Goal: Task Accomplishment & Management: Manage account settings

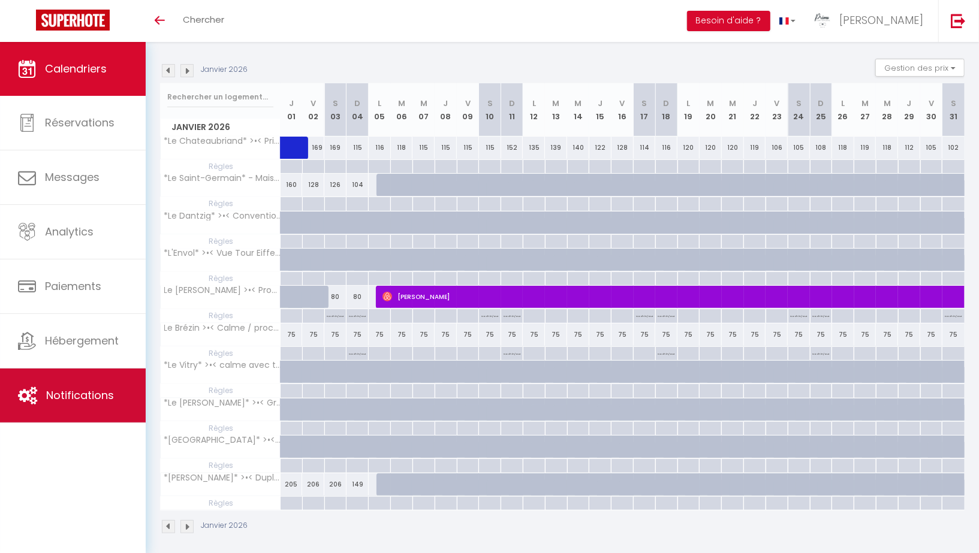
click at [104, 388] on span "Notifications" at bounding box center [80, 395] width 68 height 15
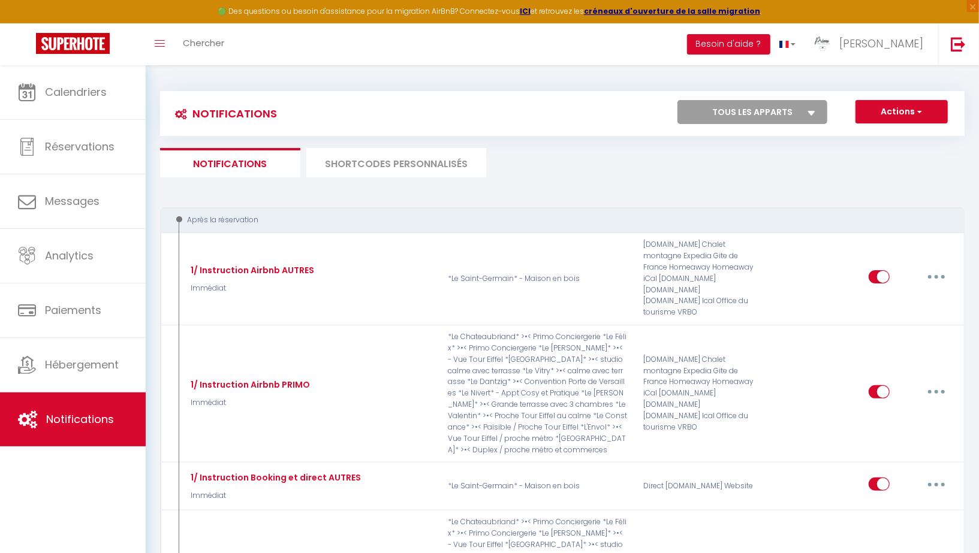
click at [354, 158] on li "SHORTCODES PERSONNALISÉS" at bounding box center [396, 162] width 180 height 29
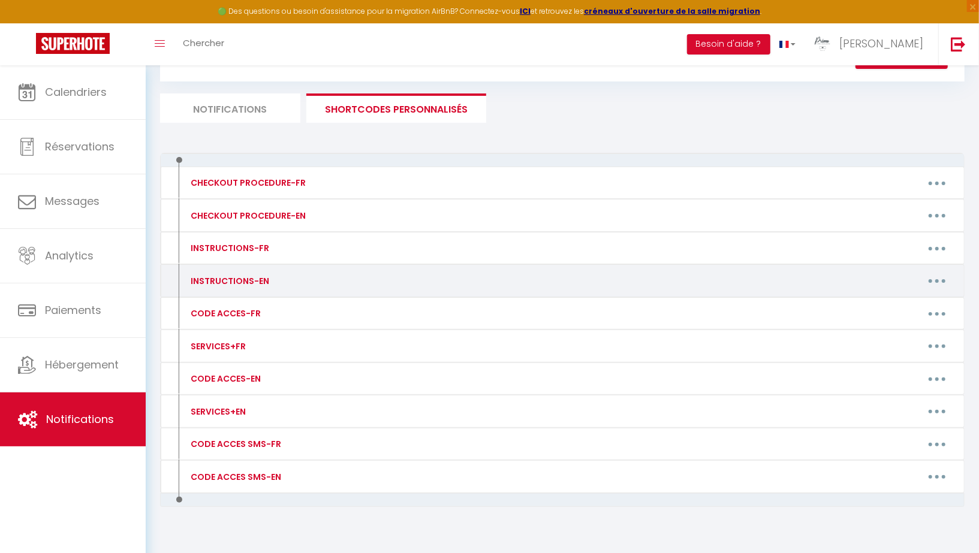
scroll to position [66, 0]
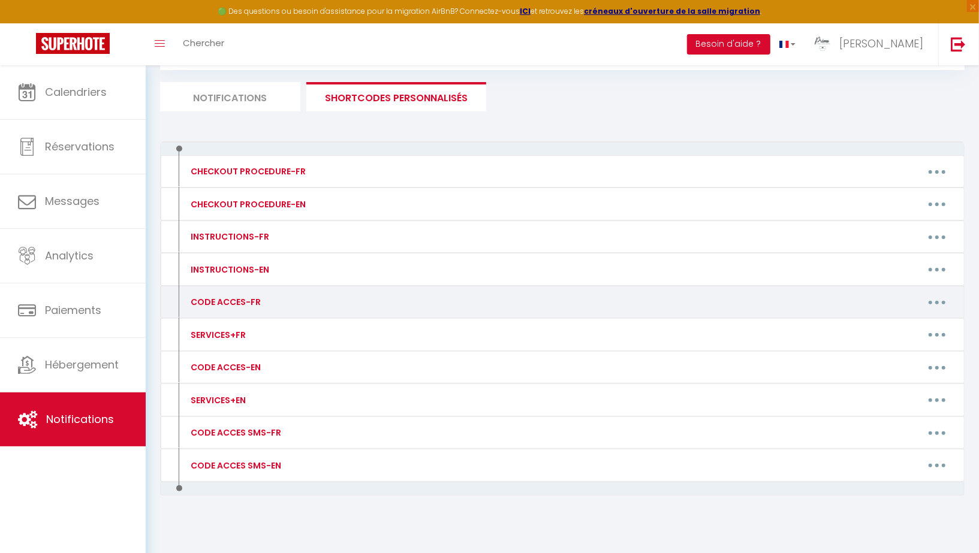
click at [938, 302] on button "button" at bounding box center [937, 302] width 34 height 19
click at [896, 324] on link "Editer" at bounding box center [905, 330] width 89 height 20
type input "CODE ACCES-FR"
type textarea "Message avec code d'accès"
type textarea "[PERSON_NAME] récupérer les clés au [STREET_ADDRESS][PERSON_NAME] auprès de not…"
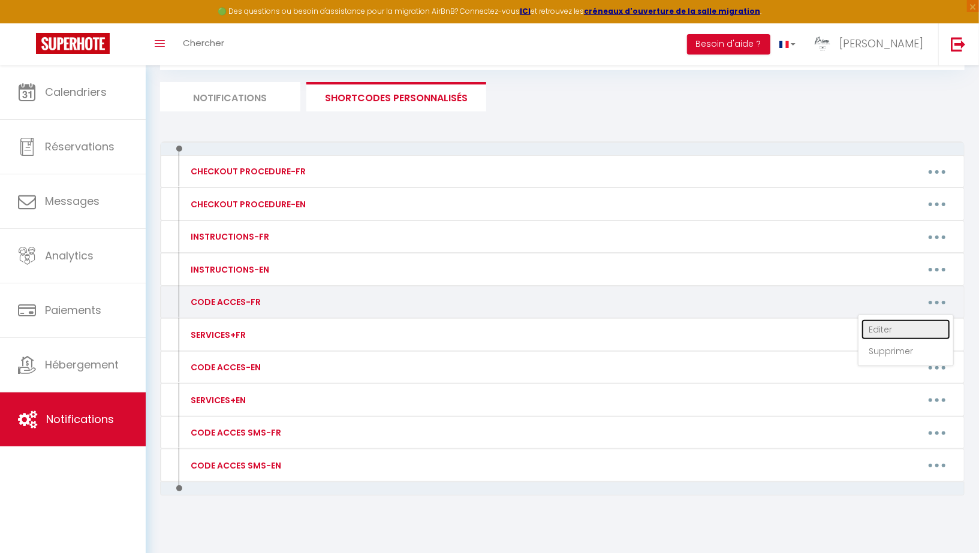
type textarea "[PERSON_NAME] récupérer les clés au [STREET_ADDRESS] auprès de notre partenaire…"
type textarea "-Code porte immeuble: B3254 -Code boite à clés derrière l'ascenseur: 0177 -Loge…"
type textarea "[PERSON_NAME] récupérer les clés au [STREET_ADDRESS] auprès de notre partenaire…"
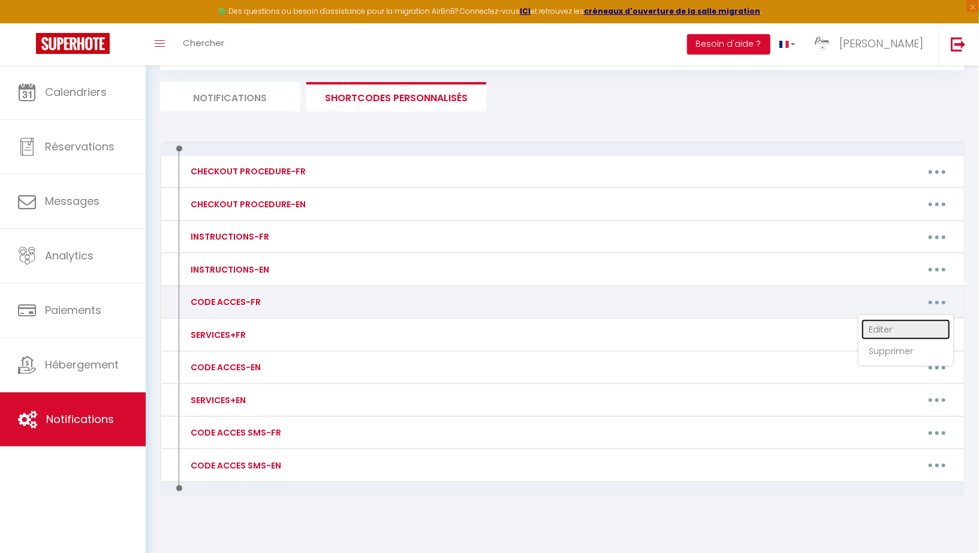
type textarea "-Code porte immeuble: 5349A -Code boite à clés à droite de la porte d'entrée: […"
type textarea "-Code piéton Portail bleu: 4578 -Clés à récupérer à la réception en annonçant "…"
type textarea "[PERSON_NAME] récupérer les clés au [STREET_ADDRESS][PERSON_NAME] auprès de not…"
type textarea "-Code piéton Portail: 93275 -Porte immeuble 16: toujours ouverte -Code boite au…"
type textarea "La boite à clés se trouve sur le poteau à l'entrée de la propriété. Vous pouvez…"
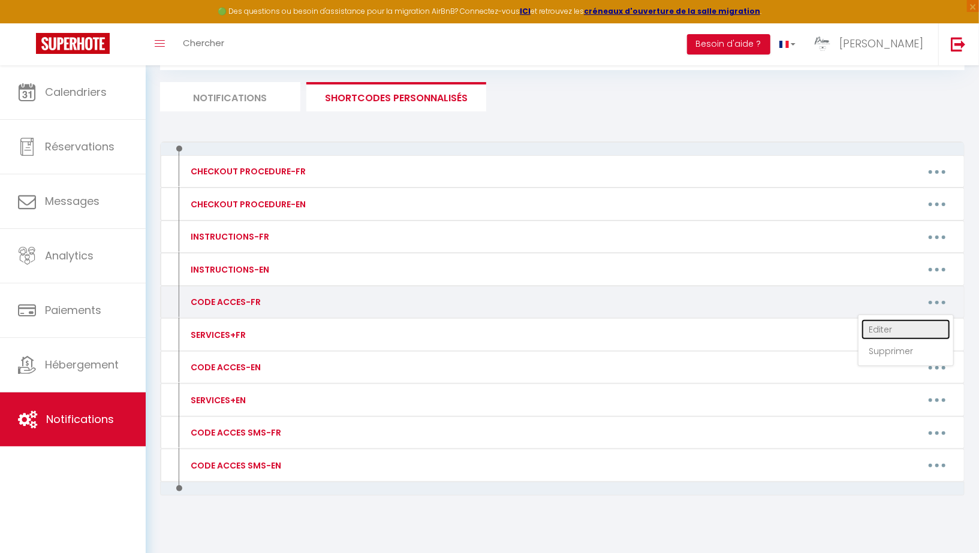
type textarea "-Code porte immeuble: 1296A -Code boite à clés sur la porte: 8878 -Logement au …"
type textarea "[PERSON_NAME] récupérer les clés au [STREET_ADDRESS][PERSON_NAME] auprès de not…"
type textarea "-Veuillez accéder au logement par l'entrée indépendante : [STREET_ADDRESS] à dr…"
type textarea "[PERSON_NAME] récupérer les clés au [STREET_ADDRESS] auprès de notre partenaire…"
type textarea "-"
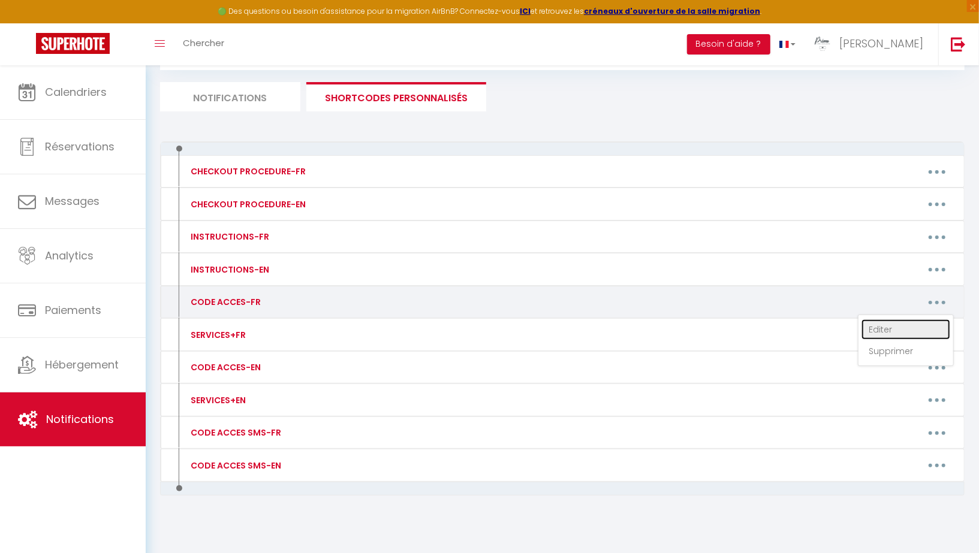
type textarea "-"
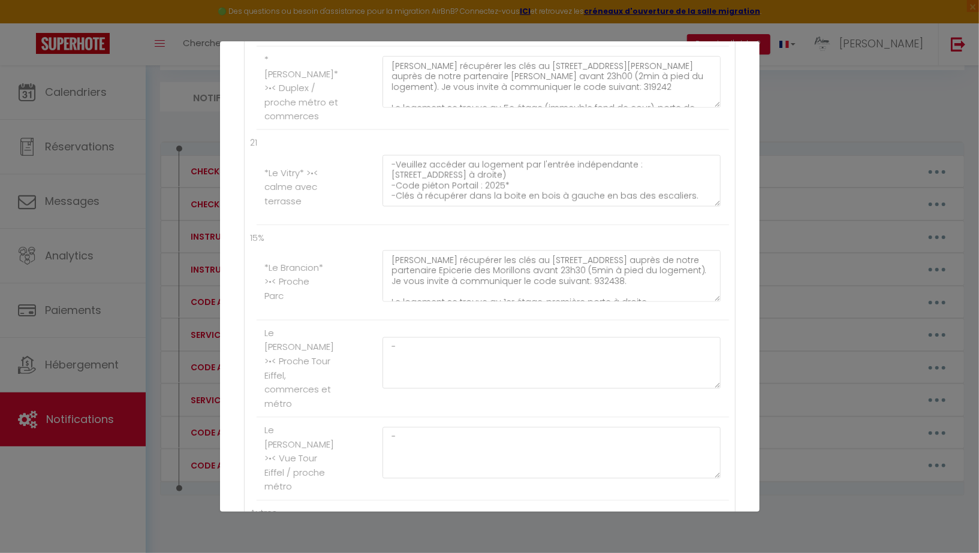
scroll to position [1250, 0]
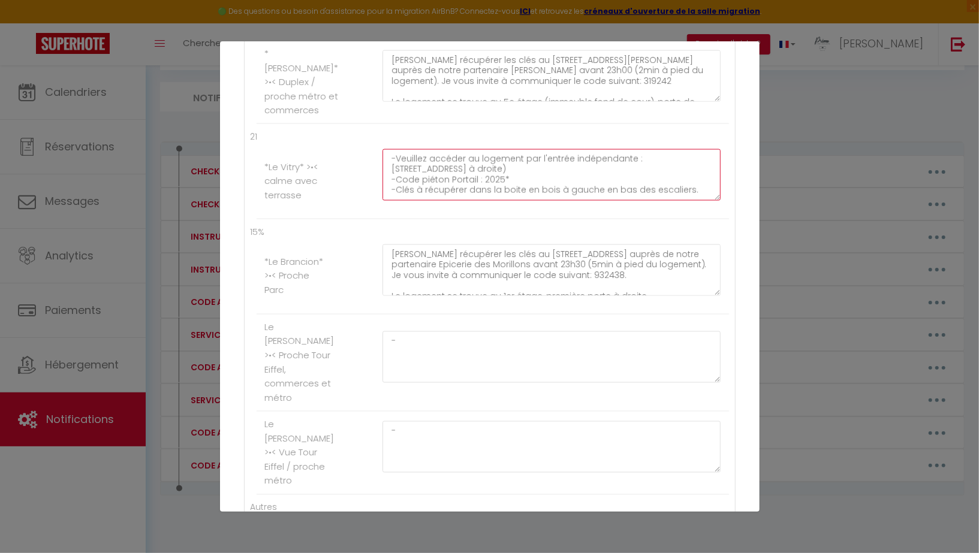
drag, startPoint x: 523, startPoint y: 180, endPoint x: 554, endPoint y: 180, distance: 30.6
click at [554, 180] on textarea "-Veuillez accéder au logement par l'entrée indépendante : [STREET_ADDRESS] à dr…" at bounding box center [551, 175] width 339 height 52
click at [400, 182] on textarea "-Veuillez accéder au logement par l'entrée indépendante : [STREET_ADDRESS] à dr…" at bounding box center [551, 175] width 339 height 52
drag, startPoint x: 556, startPoint y: 169, endPoint x: 577, endPoint y: 189, distance: 28.8
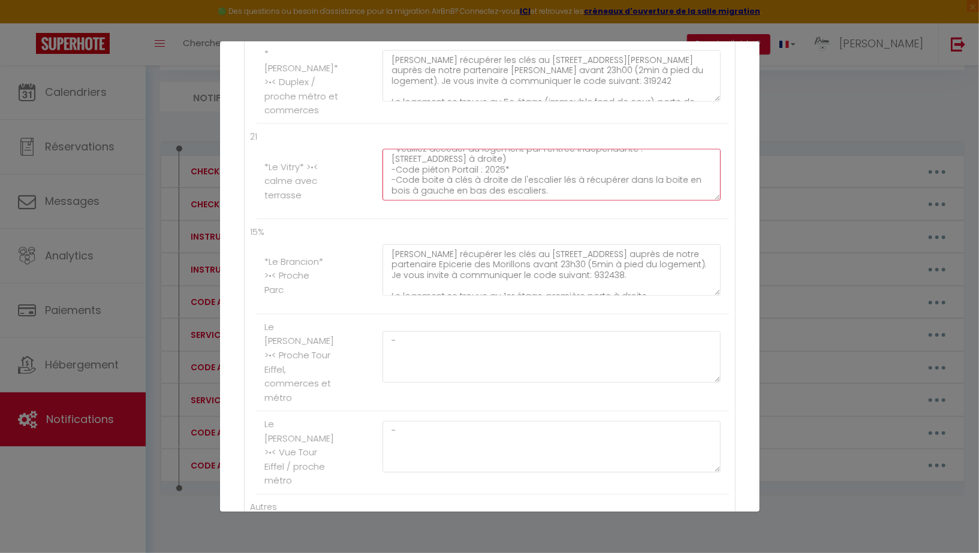
click at [577, 189] on div "-Veuillez accéder au logement par l'entrée indépendante : [STREET_ADDRESS] à dr…" at bounding box center [551, 181] width 354 height 64
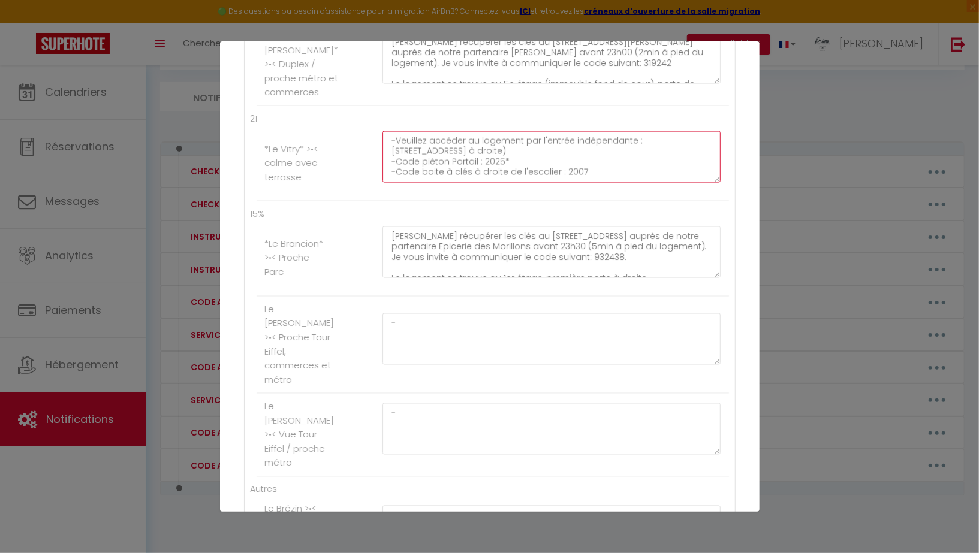
scroll to position [1272, 0]
drag, startPoint x: 590, startPoint y: 158, endPoint x: 358, endPoint y: 158, distance: 232.0
click at [358, 158] on li "*Le Vitry* >•< calme avec terrasse -Veuillez accéder au logement par l'entrée i…" at bounding box center [493, 160] width 472 height 76
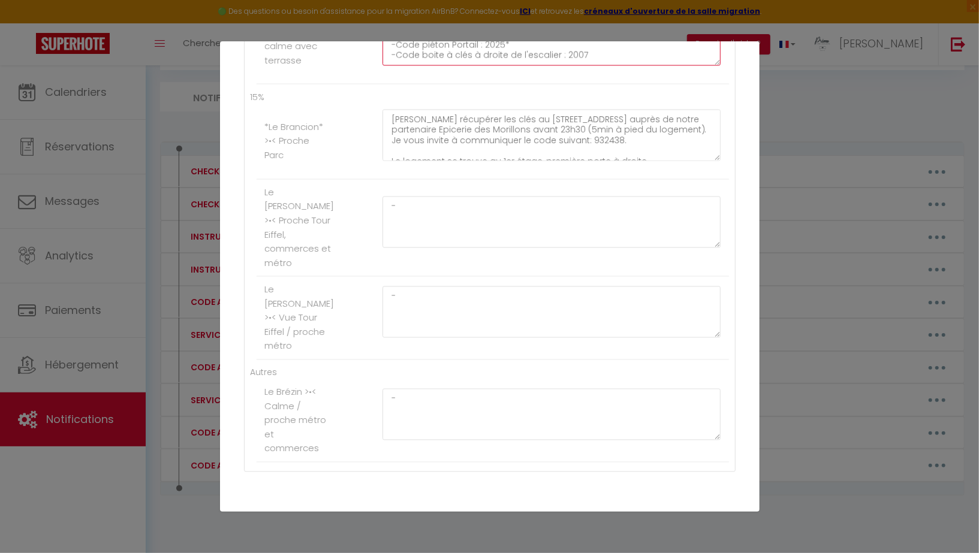
scroll to position [1400, 0]
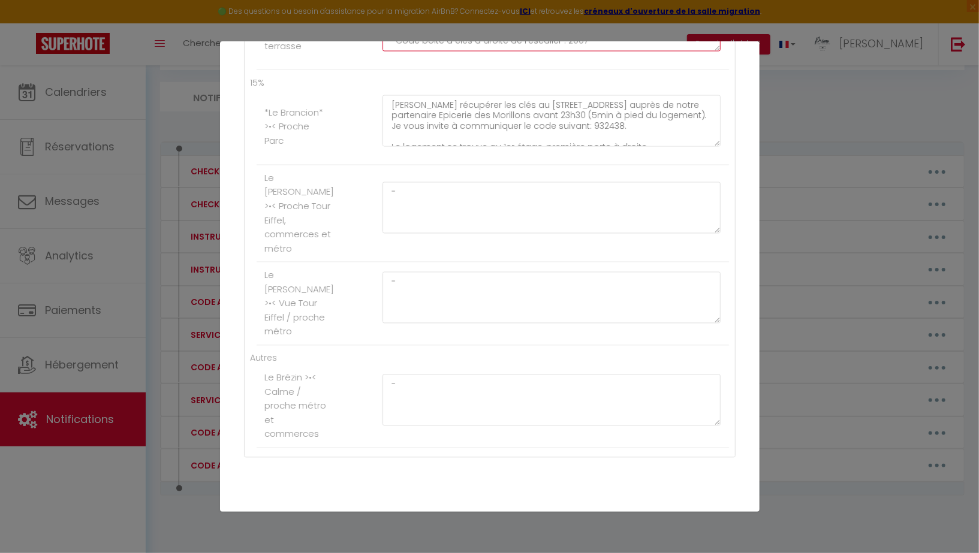
type textarea "-Veuillez accéder au logement par l'entrée indépendante : [STREET_ADDRESS] à dr…"
click at [507, 516] on button "Mettre à jour" at bounding box center [516, 526] width 72 height 20
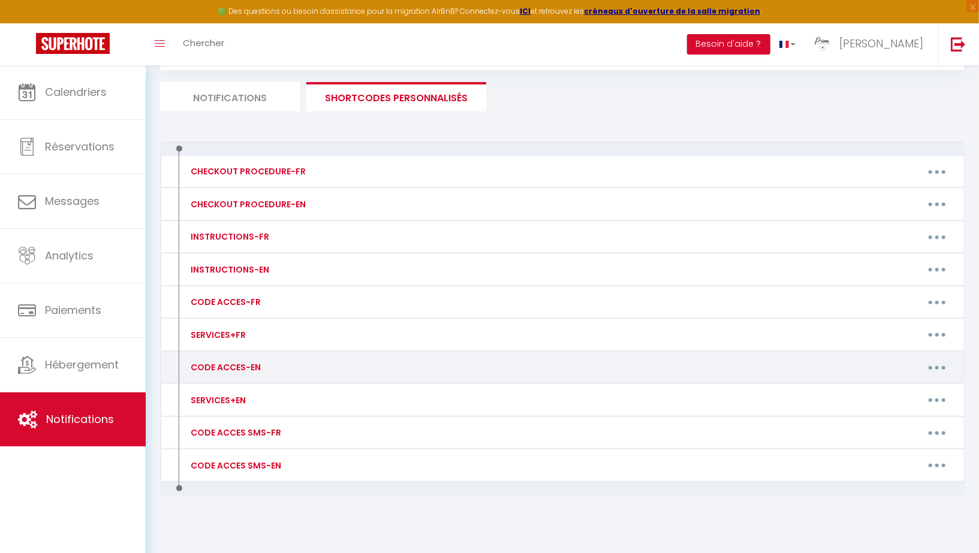
click at [937, 367] on button "button" at bounding box center [937, 367] width 34 height 19
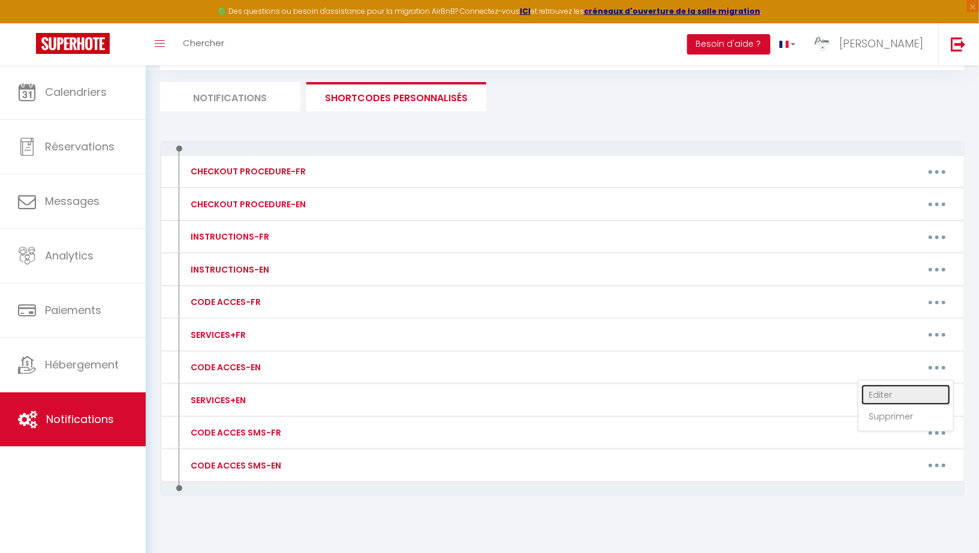
click at [885, 387] on link "Editer" at bounding box center [905, 395] width 89 height 20
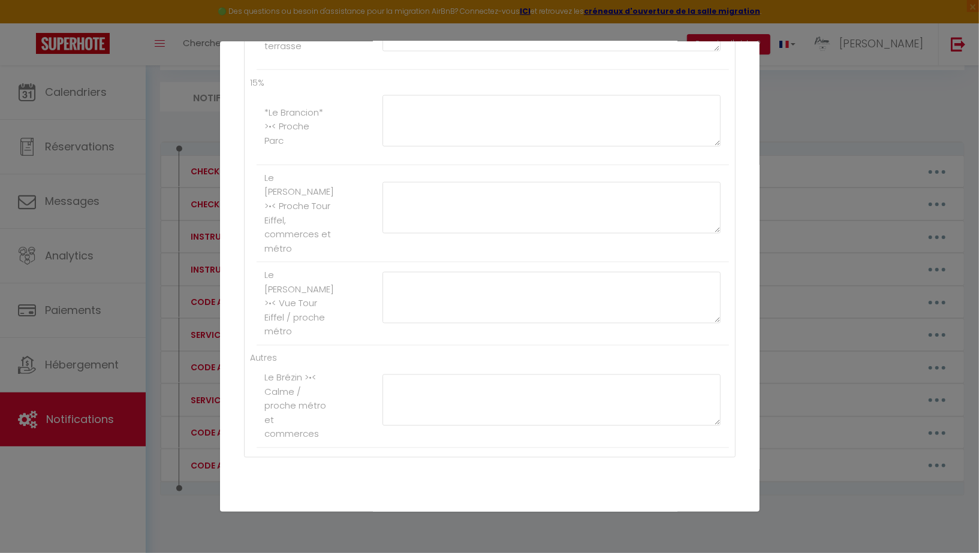
type input "CODE ACCES-EN"
type textarea "Message with access code"
type textarea "Please pick up your keys at [STREET_ADDRESS][PERSON_NAME] from our partner [GEO…"
type textarea "Please pick up your keys at [STREET_ADDRESS] from our partner Epicerie des Mori…"
type textarea "Please pick up your keys at [STREET_ADDRESS] from our partner [PERSON_NAME] bef…"
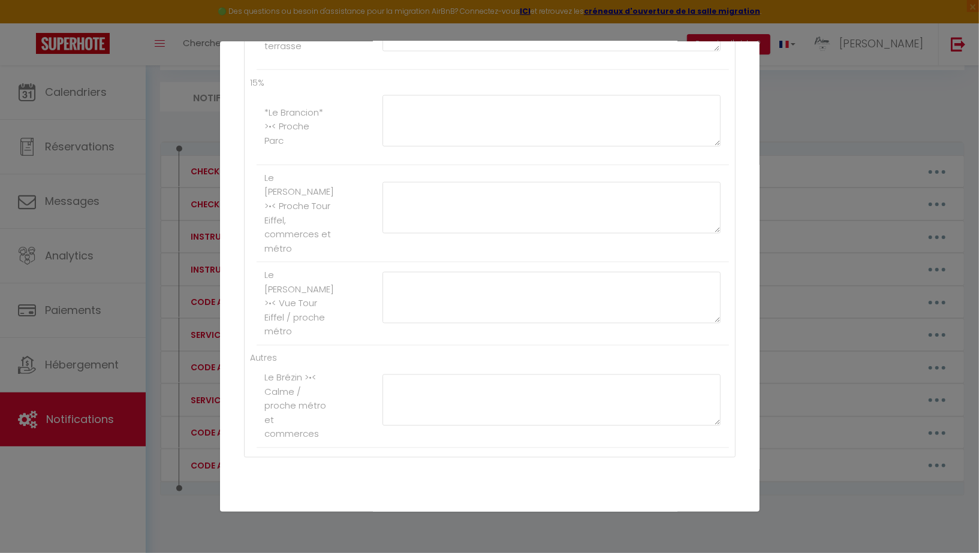
type textarea "-Building door code: B3254 -Key box code behind the elevator: 0177 -Apartment o…"
type textarea "Please pick up your keys at [STREET_ADDRESS] from our partner Carrefour Express…"
type textarea "Please pick up your keys at [STREET_ADDRESS] from our partner Momo L'épicier be…"
type textarea "-Building door code: 5349A -Key box code to the right of the front door: [RENTA…"
type textarea "- Blue gate pedestrian code: 4578 - Keys to be collected at reception by statin…"
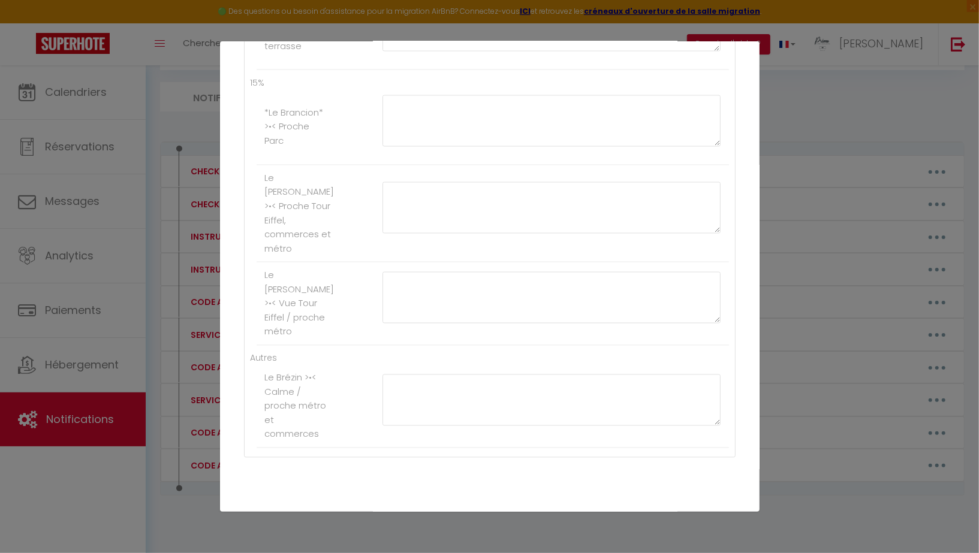
type textarea "Please pick up your keys at [STREET_ADDRESS][PERSON_NAME] from our partner Nano…"
type textarea "-Pedestrian gate code: 93275 -Building 16 door: always open -Mailbox code (bott…"
type textarea "The key box is located on the post at the entrance to the property. You can ope…"
type textarea "-Building door code: 1296A -Key box code on the door: 8878 -Apartment on the 2n…"
type textarea "Please pick up your keys at [STREET_ADDRESS][PERSON_NAME] from our partner Nano…"
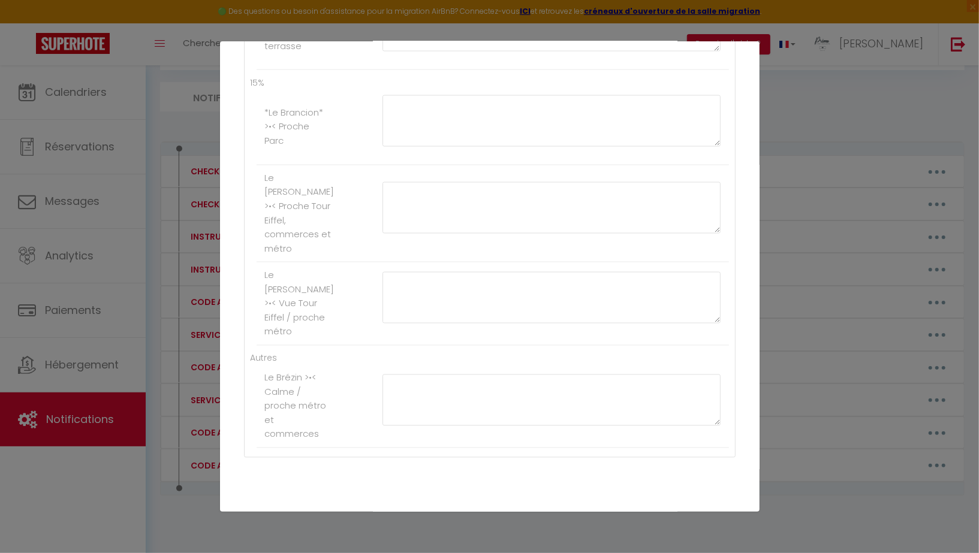
type textarea "- Please access the apartment through the separate entrance: 20 Voie Charcot (p…"
type textarea "Please pick up your keys at [STREET_ADDRESS] from our partner Epicerie des Mori…"
type textarea "-"
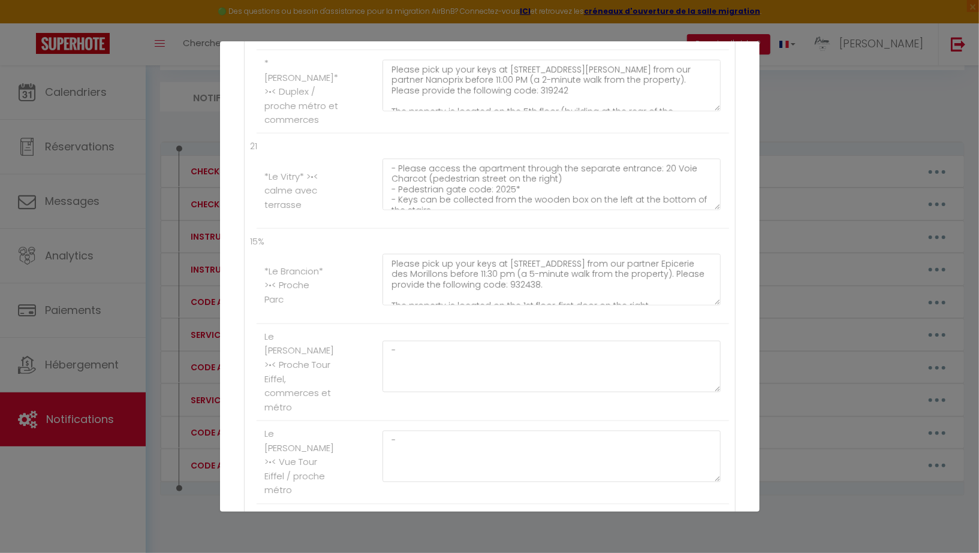
scroll to position [10, 0]
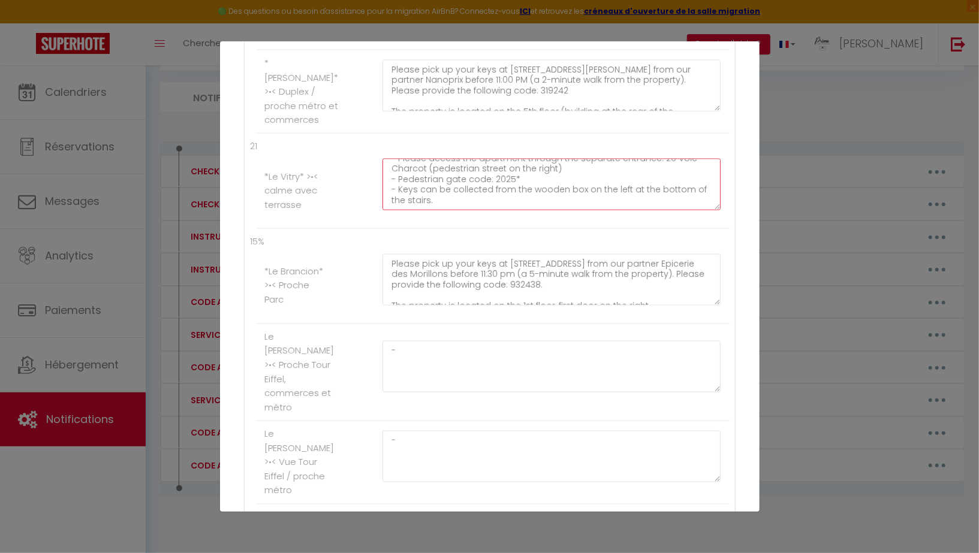
drag, startPoint x: 426, startPoint y: 192, endPoint x: 367, endPoint y: 182, distance: 60.1
click at [367, 182] on li "*Le Vitry* >•< calme avec terrasse - Please access the apartment through the se…" at bounding box center [493, 191] width 472 height 76
paste textarea "Key box code to the right of the stairs: 2007"
click at [396, 189] on textarea "- Please access the apartment through the separate entrance: 20 Voie Charcot (p…" at bounding box center [551, 185] width 339 height 52
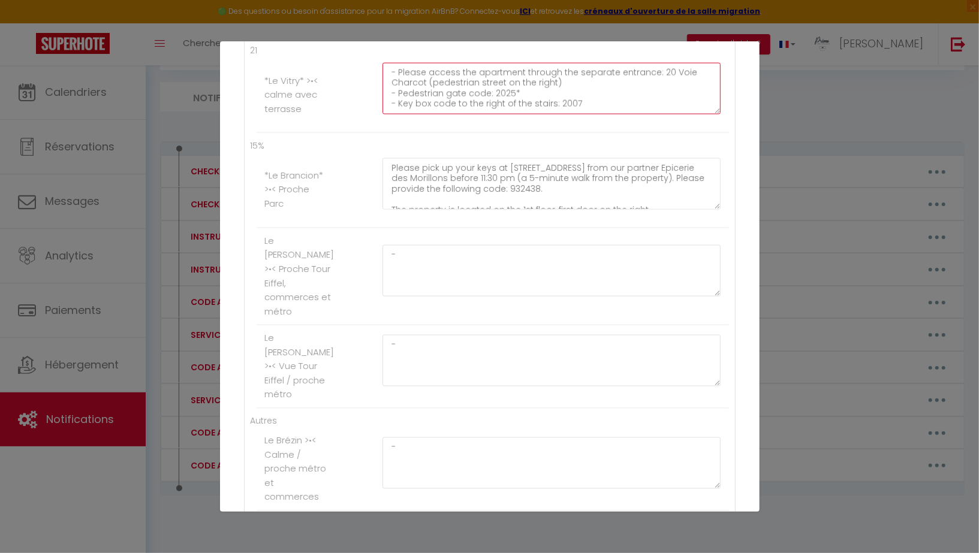
scroll to position [1400, 0]
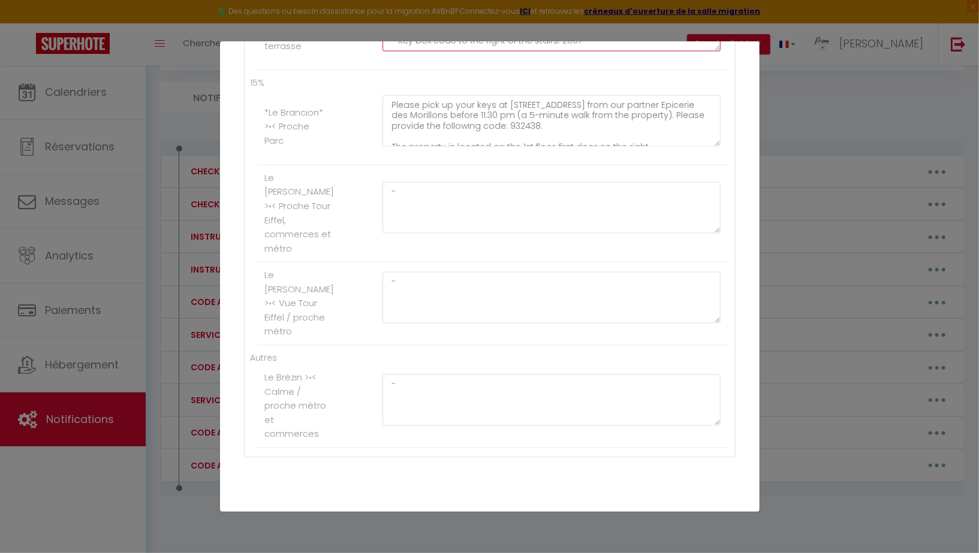
type textarea "- Please access the apartment through the separate entrance: 20 Voie Charcot (p…"
click at [520, 516] on button "Mettre à jour" at bounding box center [516, 526] width 72 height 20
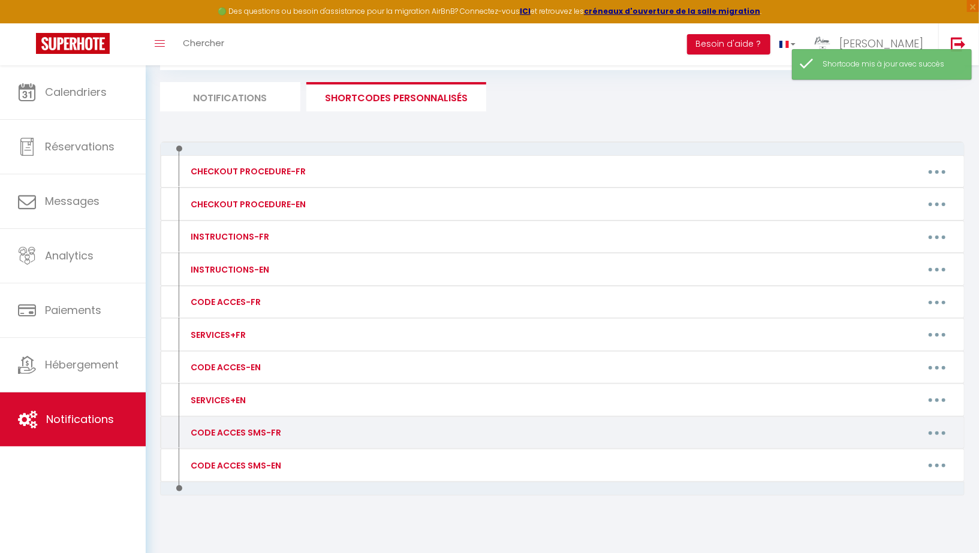
click at [938, 430] on button "button" at bounding box center [937, 432] width 34 height 19
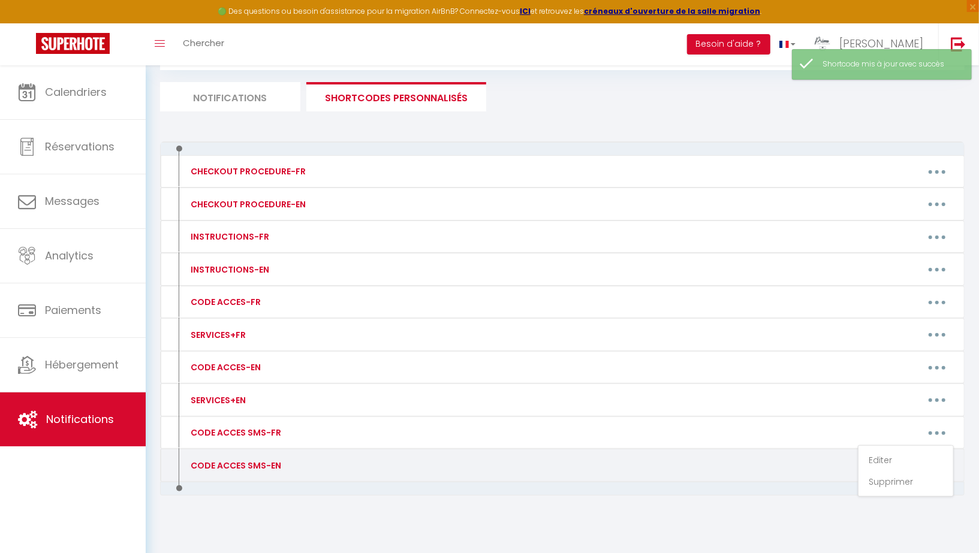
click at [810, 466] on div "Editer Supprimer" at bounding box center [668, 465] width 586 height 19
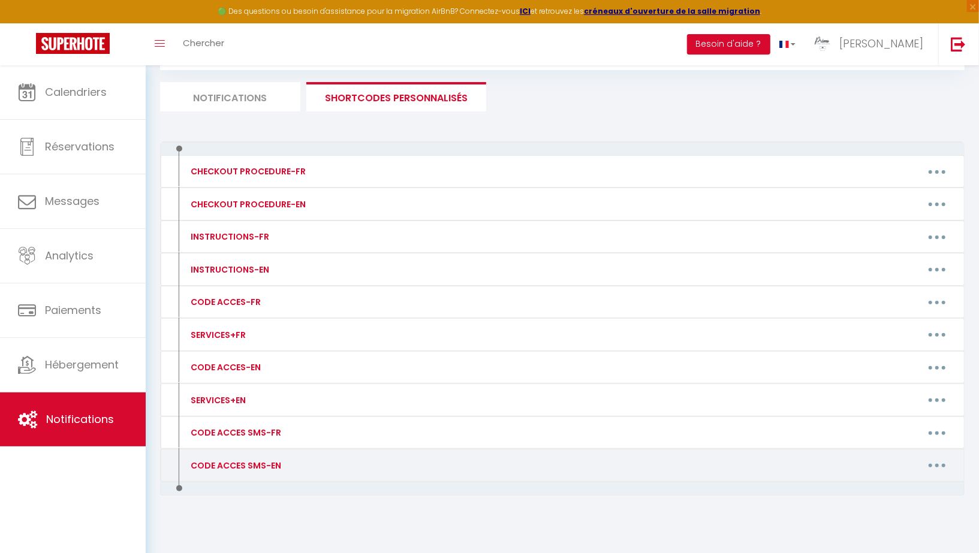
click at [941, 459] on button "button" at bounding box center [937, 465] width 34 height 19
click at [876, 483] on link "Editer" at bounding box center [905, 493] width 89 height 20
type input "CODE ACCES SMS-EN"
type textarea "Message with access code"
type textarea "Keys to be collected at [STREET_ADDRESS][PERSON_NAME] at [GEOGRAPHIC_DATA] befo…"
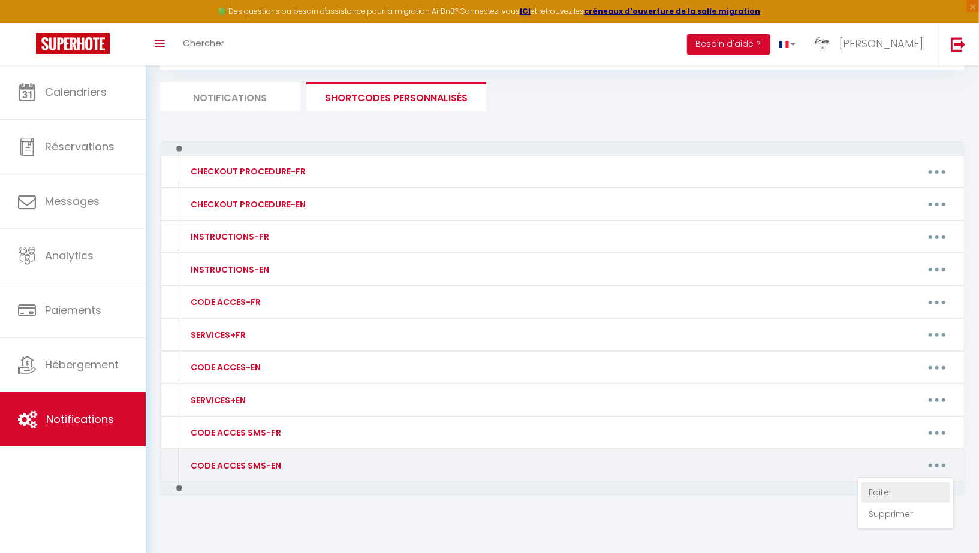
type textarea "Keys to be collected at [STREET_ADDRESS] at the [GEOGRAPHIC_DATA] before 11:30 …"
type textarea "Keys to be collected at [STREET_ADDRESS] at Franprix before 10 p.m. by providin…"
type textarea "-Building door code: B3254 -Key box code behind the elevator: 0177 -Apartment o…"
type textarea "Keys to be collected at [STREET_ADDRESS] at Carrefour Express before 9:00 p.m. …"
type textarea "Keys to be collected at [STREET_ADDRESS] from Momo L'épicier before 11 p.m. by …"
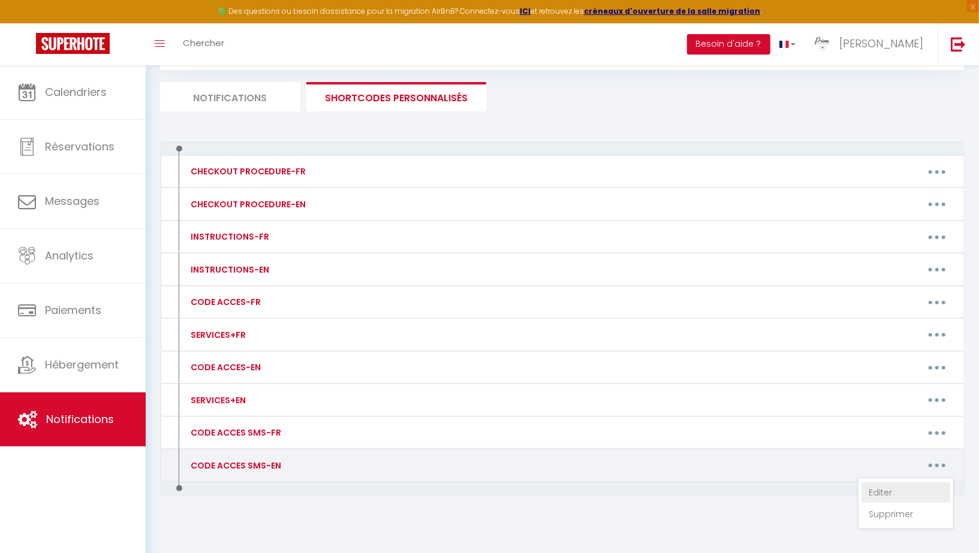
type textarea "-Building door code: 5349A -Key box code to the right of the front door: [RENTA…"
type textarea "- Blue gate pedestrian code: 4578 - Keys to be collected from reception by stat…"
type textarea "Keys to be collected at [STREET_ADDRESS][PERSON_NAME] at [GEOGRAPHIC_DATA] befo…"
type textarea "-Pedestrian gate code: 93275 -Building door 16: always open -Mailbox code (bott…"
type textarea "Key box code: 246"
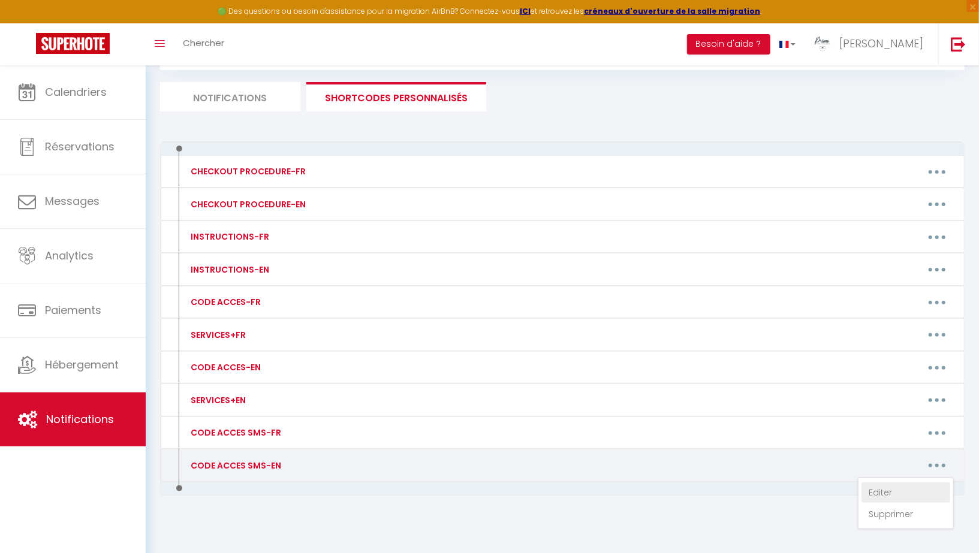
type textarea "-Building door code: 1296A -Key box code on the door: 8878 -Apartment on the 2n…"
type textarea "Keys to be collected at [STREET_ADDRESS][PERSON_NAME] at the [GEOGRAPHIC_DATA] …"
type textarea "- Access to the apartment via the separate entrance: 20 Voie Charcot (pedestria…"
type textarea "Keys to be collected at [STREET_ADDRESS] at the [GEOGRAPHIC_DATA] before 11:30 …"
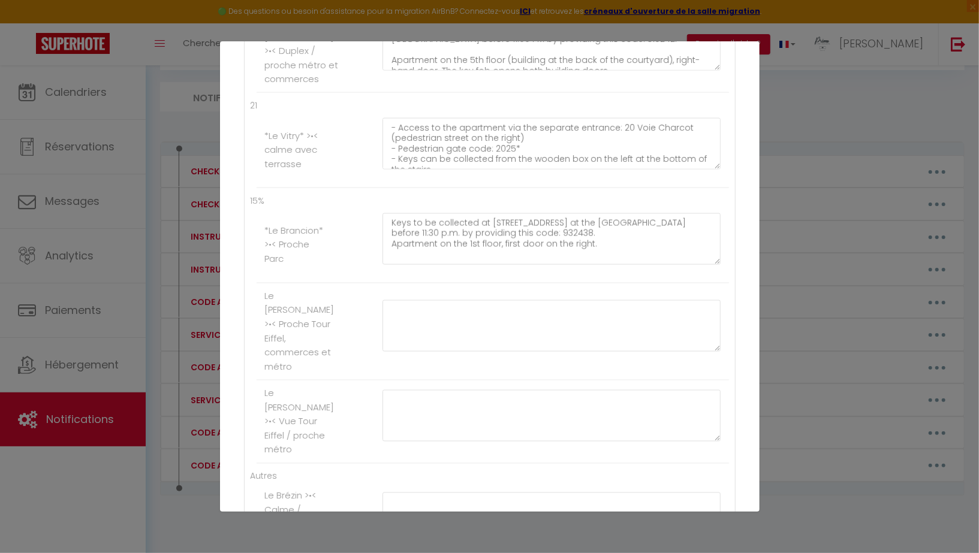
scroll to position [10, 0]
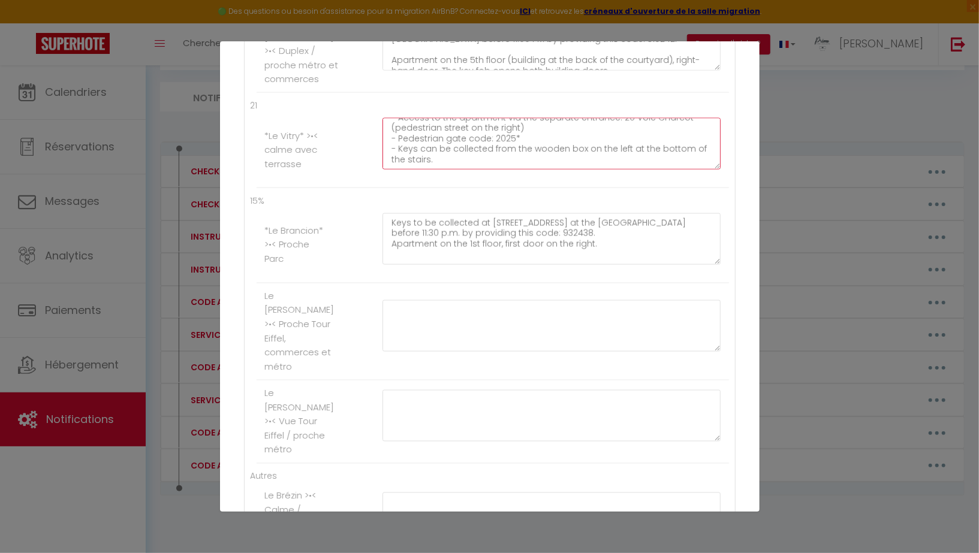
drag, startPoint x: 398, startPoint y: 138, endPoint x: 421, endPoint y: 149, distance: 25.7
click at [421, 149] on textarea "- Access to the apartment via the separate entrance: 20 Voie Charcot (pedestria…" at bounding box center [551, 144] width 339 height 52
paste textarea "-Key box code to the right of the stairs: 2007"
click at [401, 150] on textarea "- Access to the apartment via the separate entrance: 20 Voie Charcot (pedestria…" at bounding box center [551, 144] width 339 height 52
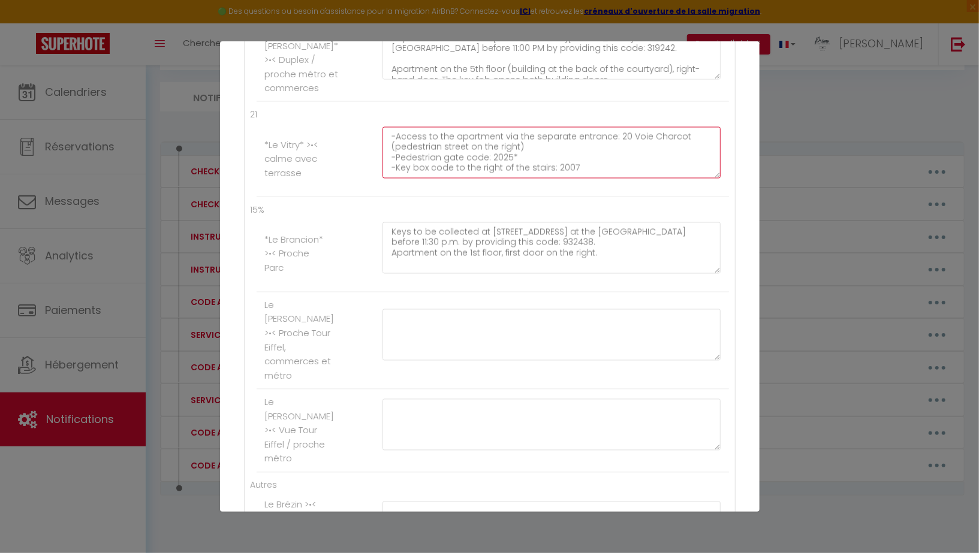
scroll to position [1400, 0]
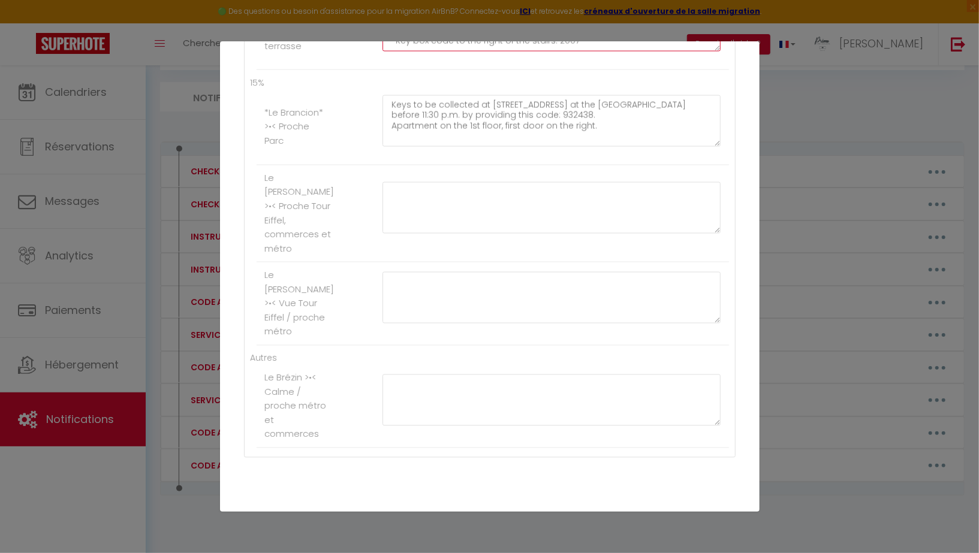
type textarea "-Access to the apartment via the separate entrance: 20 Voie Charcot (pedestrian…"
click at [516, 516] on button "Mettre à jour" at bounding box center [516, 526] width 72 height 20
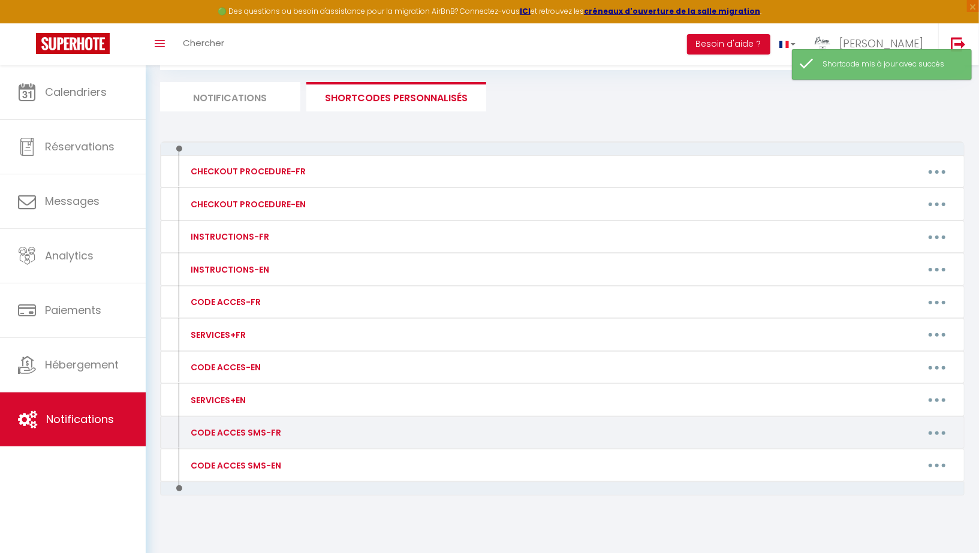
click at [931, 426] on button "button" at bounding box center [937, 432] width 34 height 19
click at [886, 457] on link "Editer" at bounding box center [905, 460] width 89 height 20
type input "CODE ACCES SMS-FR"
type textarea "Message avec code d'accès"
type textarea "Clés à récupérer au [STREET_ADDRESS][PERSON_NAME] au [GEOGRAPHIC_DATA] avant 20…"
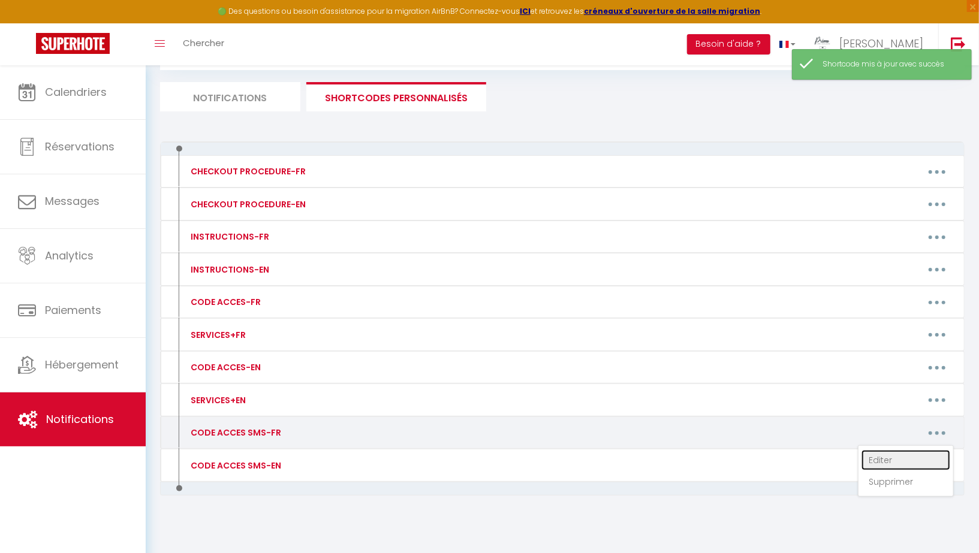
type textarea "Clés à récupérer au [STREET_ADDRESS] à l'Epicerie des Morillons avant 23h30 en …"
type textarea "Clés à récupérer au [STREET_ADDRESS] au Franprix avant 22h en communiquant ce c…"
type textarea "-Code porte immeuble: B3254 -Code boite à clés derrière l'ascenseur: 0177 -Loge…"
type textarea "Clés à récupérer au [STREET_ADDRESS] au Carrefour Express avant 21h00 en commun…"
type textarea "Clés à récupérer au [STREET_ADDRESS] chez Momo L'épicier avant 23h en communiqu…"
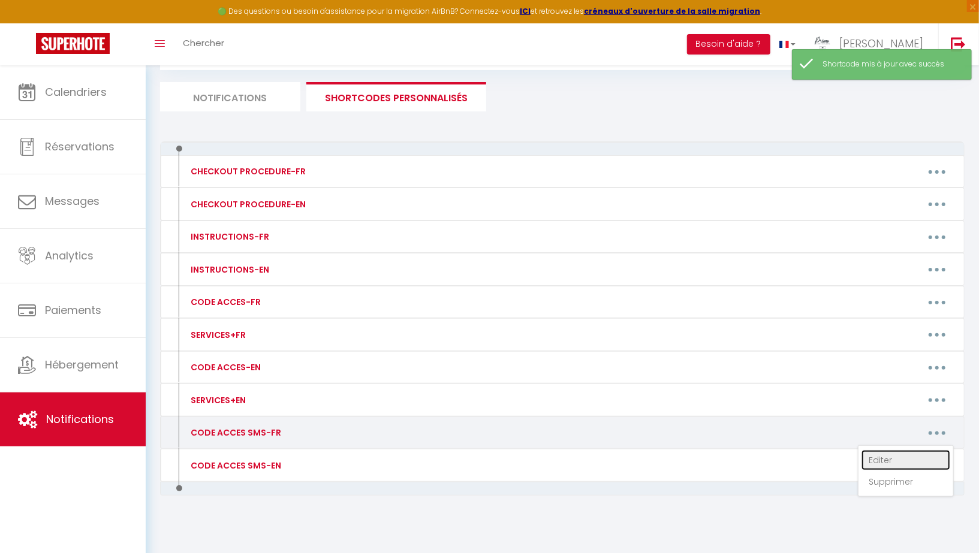
type textarea "-Code porte immeuble: 5349A -Code boite à clés à droite de la porte d'entrée: […"
type textarea "-Code piéton Portail bleu: 4578 -Clés à récupérer à la réception en annonçant "…"
type textarea "Clés à récupérer au [STREET_ADDRESS][PERSON_NAME] au Nanoprix avant 23h00 en co…"
type textarea "-Code piéton Portail: 93275 -Porte immeuble 16: toujours ouverte -Code boite au…"
type textarea "Code boite à clés: 246"
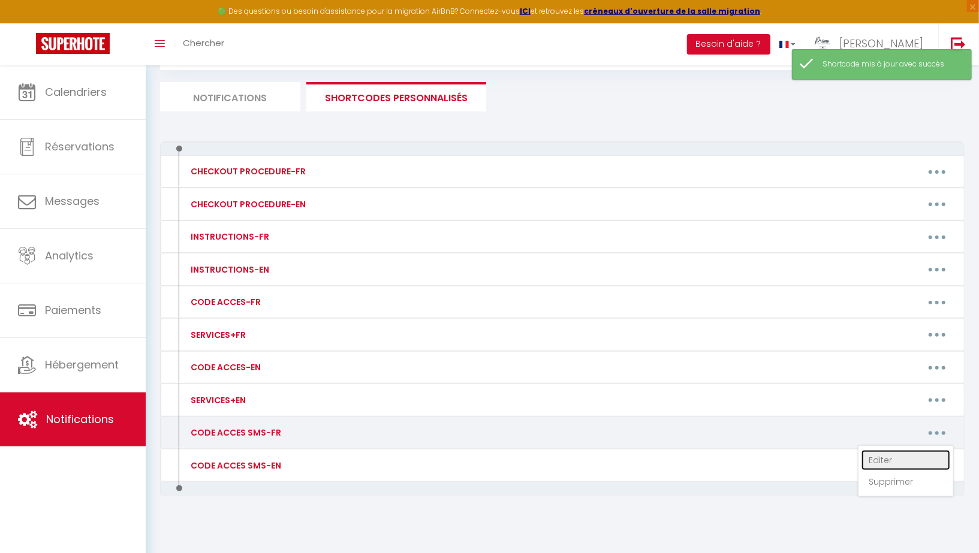
type textarea "-Code porte immeuble: 1296A -Code boite à clés sur la porte: 8878 -Logement au …"
type textarea "Clés à récupérer au [STREET_ADDRESS][PERSON_NAME] au Nanoprix avant 23h00 en co…"
type textarea "-Accès au logement par l'entrée indépendante : [STREET_ADDRESS] à droite) -Code…"
type textarea "Clés à récupérer au [STREET_ADDRESS] à l'Epicerie des Morillons avant 23h30 en …"
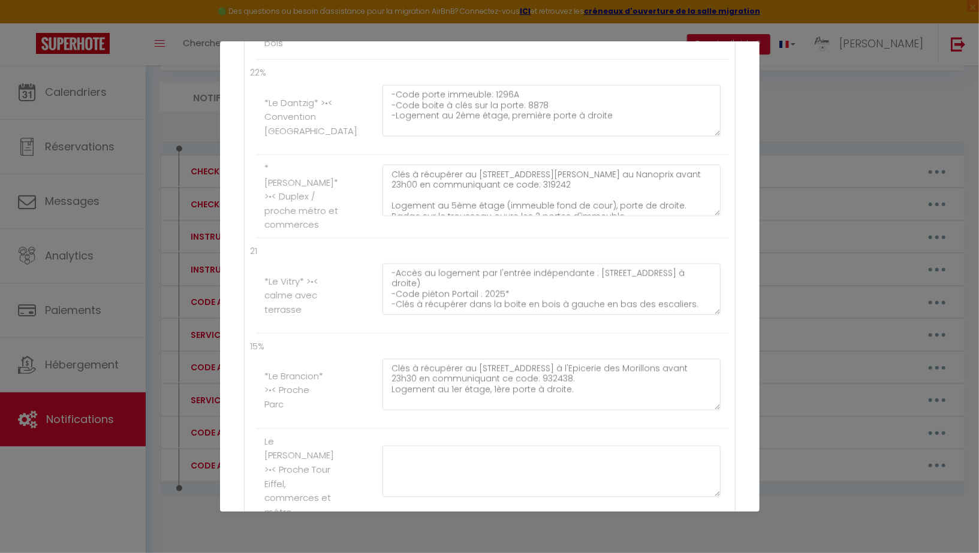
scroll to position [1135, 0]
click at [590, 293] on textarea "-Accès au logement par l'entrée indépendante : [STREET_ADDRESS] à droite) -Code…" at bounding box center [551, 290] width 339 height 52
paste textarea "ode boite à clés à droite de l'escalier : 2007"
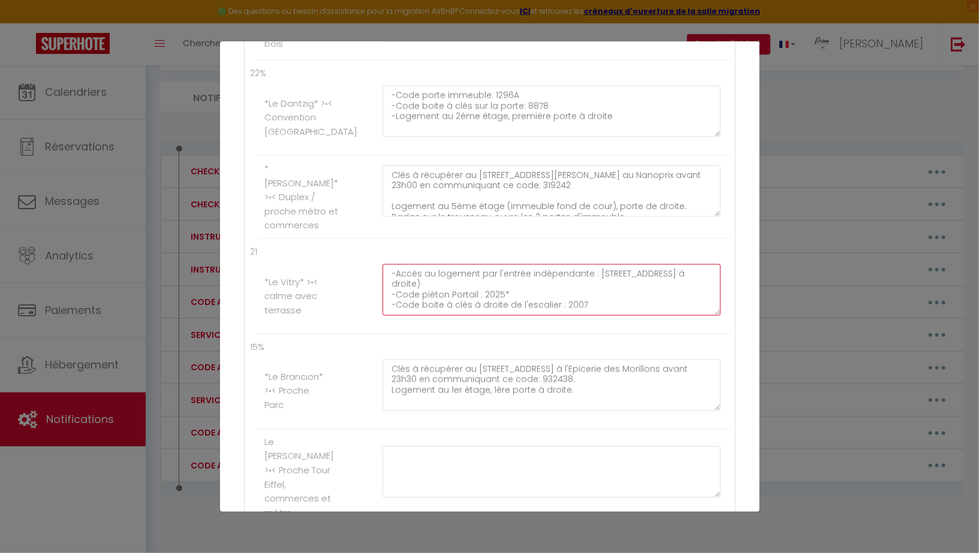
scroll to position [1400, 0]
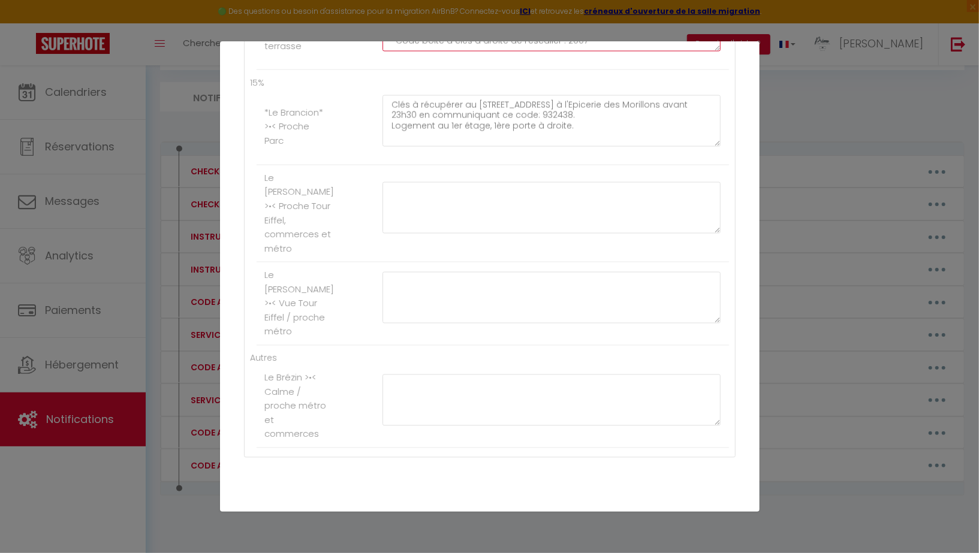
type textarea "-Accès au logement par l'entrée indépendante : [STREET_ADDRESS] à droite) -Code…"
click at [517, 516] on button "Mettre à jour" at bounding box center [516, 526] width 72 height 20
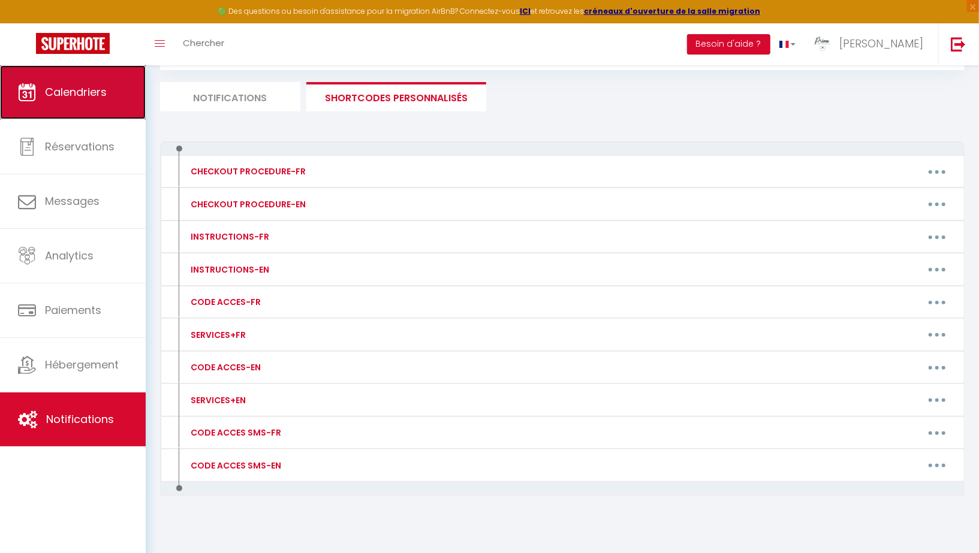
click at [76, 95] on span "Calendriers" at bounding box center [76, 92] width 62 height 15
